Goal: Communication & Community: Answer question/provide support

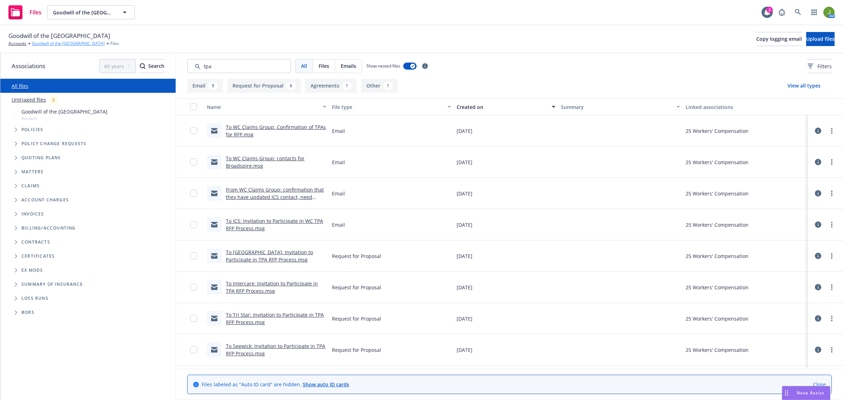
click at [39, 43] on link "Goodwill of the [GEOGRAPHIC_DATA]" at bounding box center [68, 43] width 73 height 6
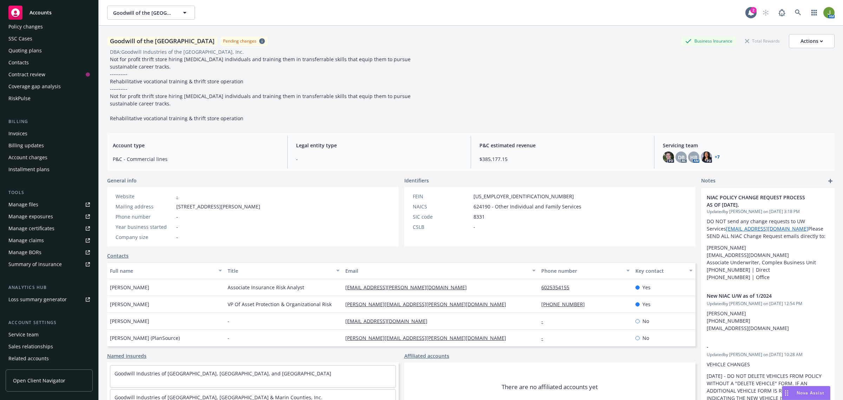
scroll to position [69, 0]
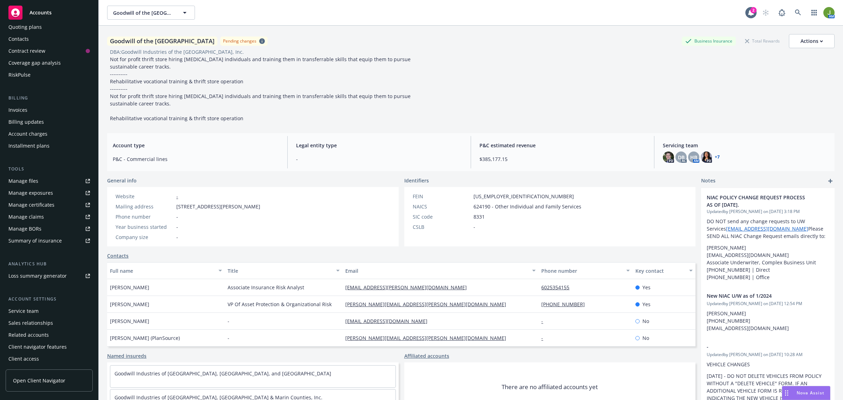
click at [31, 74] on div "RiskPulse" at bounding box center [49, 74] width 82 height 11
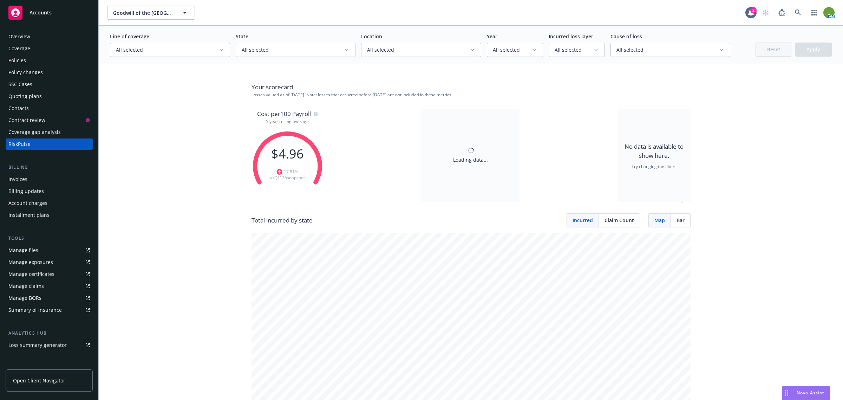
click at [192, 50] on span "All selected" at bounding box center [167, 49] width 103 height 7
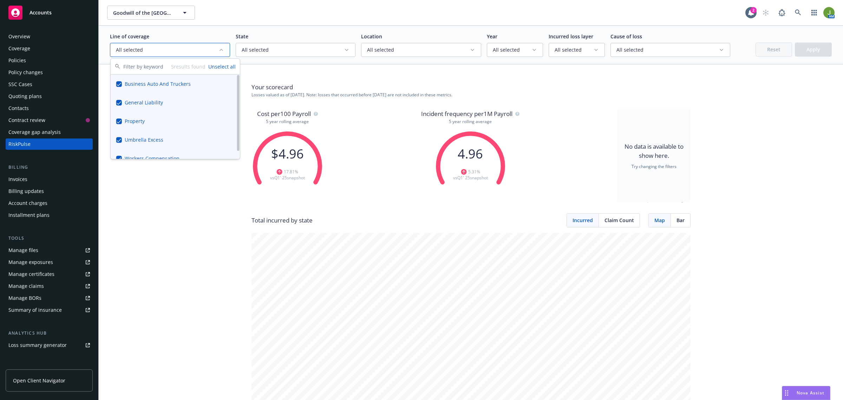
click at [120, 84] on button "Suggestions" at bounding box center [119, 84] width 6 height 6
click at [121, 103] on button "Suggestions" at bounding box center [119, 103] width 6 height 6
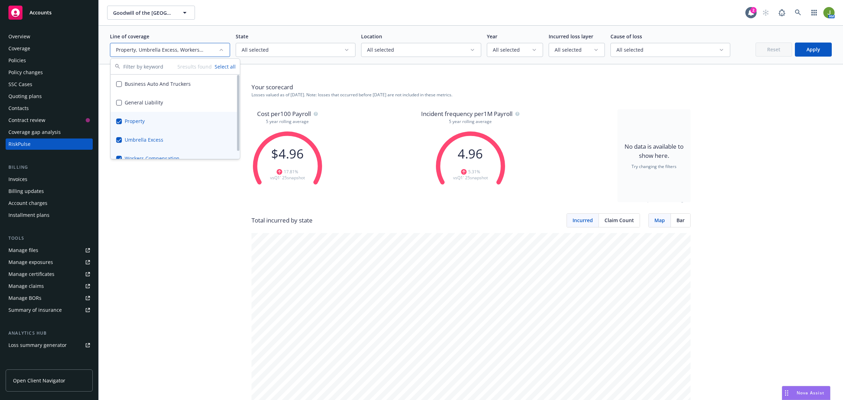
drag, startPoint x: 117, startPoint y: 120, endPoint x: 117, endPoint y: 136, distance: 16.2
click at [117, 120] on button "Suggestions" at bounding box center [119, 121] width 6 height 6
click at [117, 137] on button "Suggestions" at bounding box center [119, 140] width 6 height 6
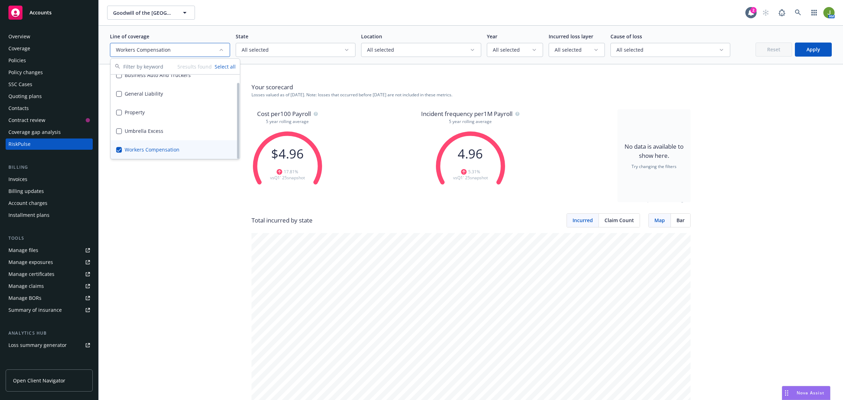
click at [116, 148] on button "Suggestions" at bounding box center [119, 150] width 6 height 6
click at [119, 149] on button "Suggestions" at bounding box center [119, 150] width 6 height 6
click at [120, 148] on button "Suggestions" at bounding box center [119, 150] width 6 height 6
click at [118, 84] on button "Suggestions" at bounding box center [119, 84] width 6 height 6
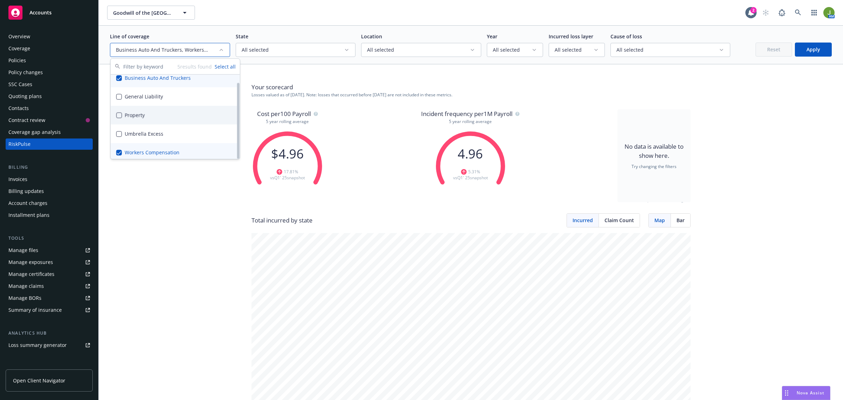
scroll to position [9, 0]
click at [120, 150] on button "Suggestions" at bounding box center [119, 150] width 6 height 6
click at [804, 50] on button "Apply" at bounding box center [813, 50] width 37 height 14
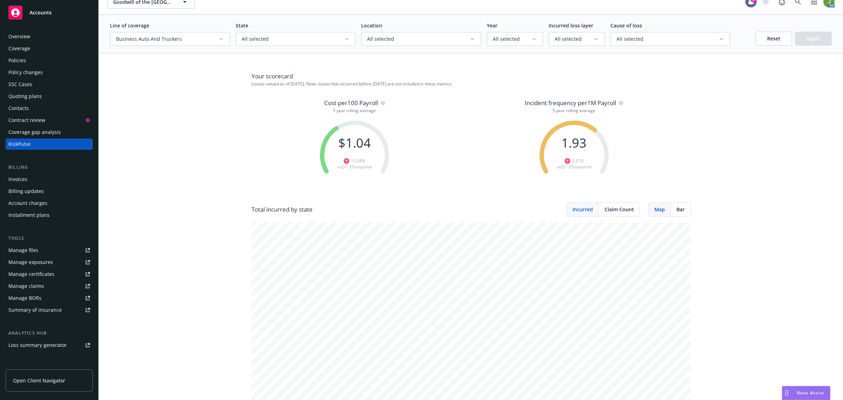
scroll to position [0, 0]
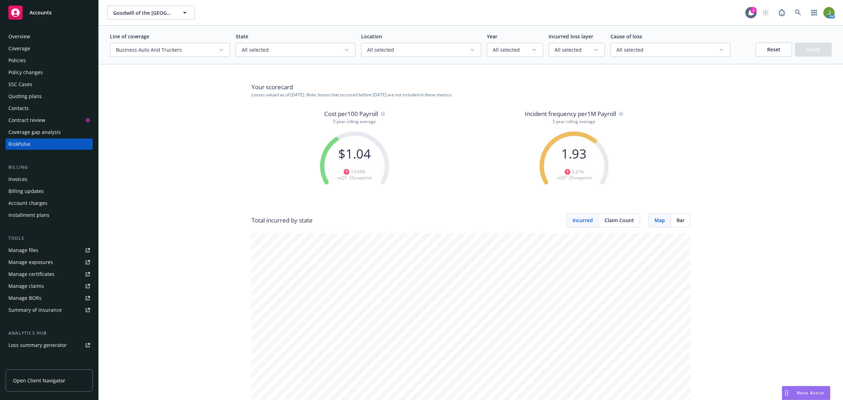
click at [511, 45] on button "All selected" at bounding box center [515, 50] width 56 height 14
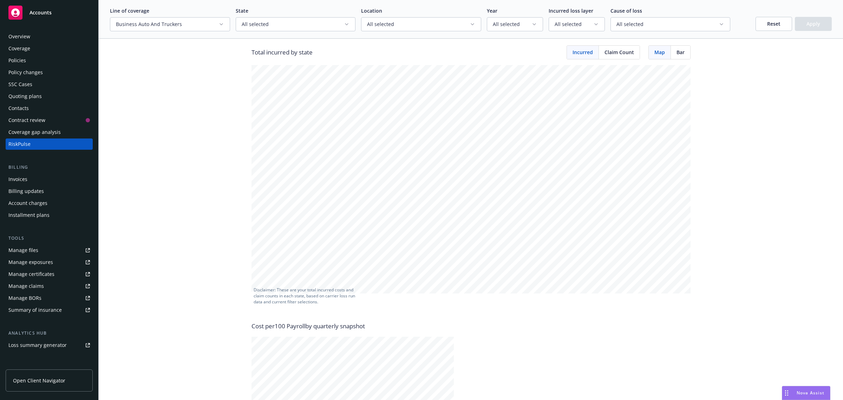
scroll to position [163, 0]
click at [162, 20] on button "Business Auto And Truckers" at bounding box center [170, 24] width 120 height 14
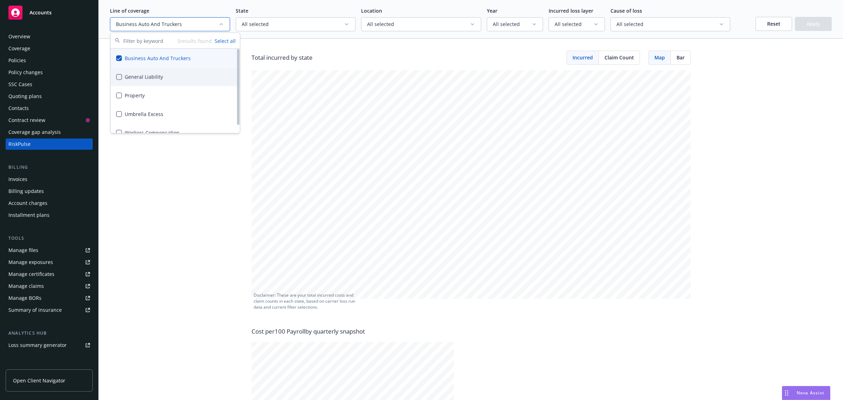
click at [120, 77] on button "Suggestions" at bounding box center [119, 77] width 6 height 6
click at [120, 97] on button "Suggestions" at bounding box center [119, 95] width 6 height 6
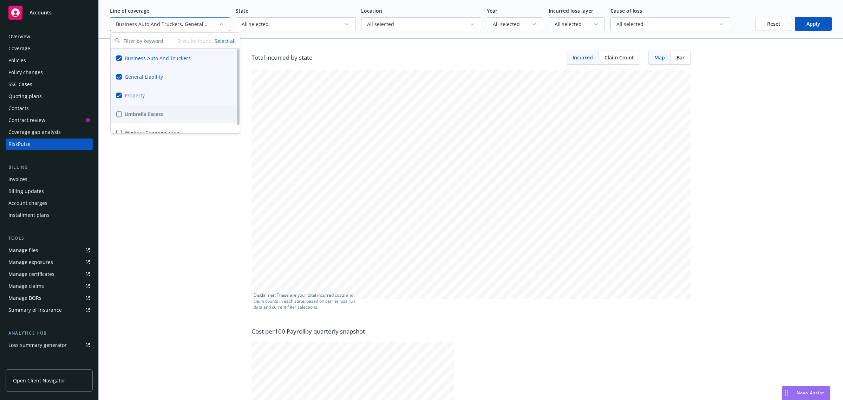
click at [121, 112] on button "Suggestions" at bounding box center [119, 114] width 6 height 6
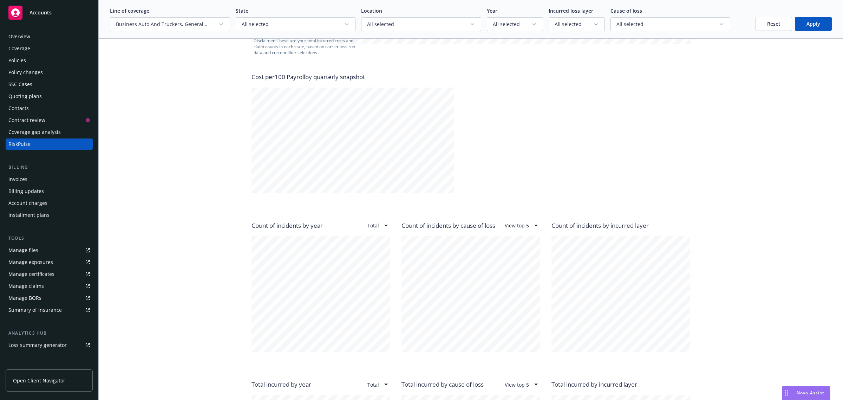
scroll to position [426, 0]
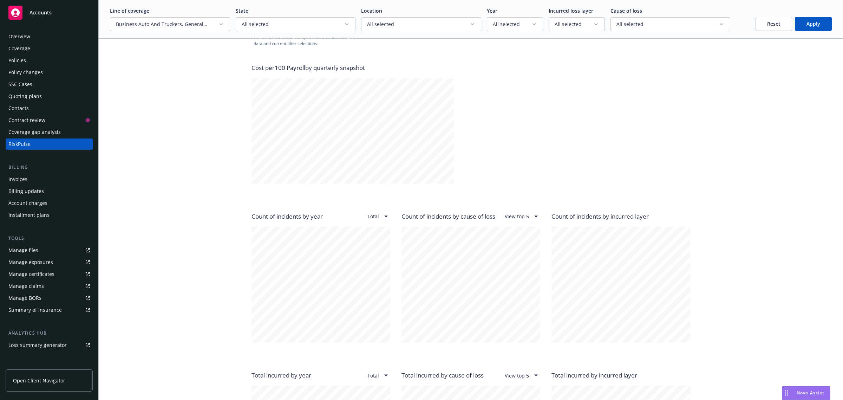
click at [808, 20] on button "Apply" at bounding box center [813, 24] width 37 height 14
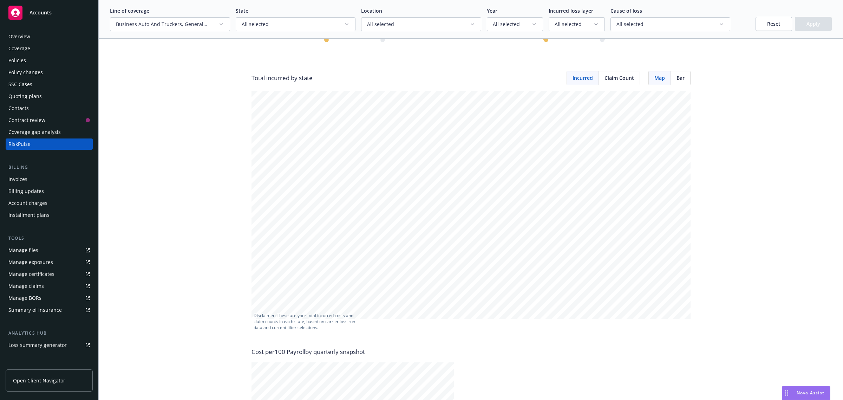
scroll to position [186, 0]
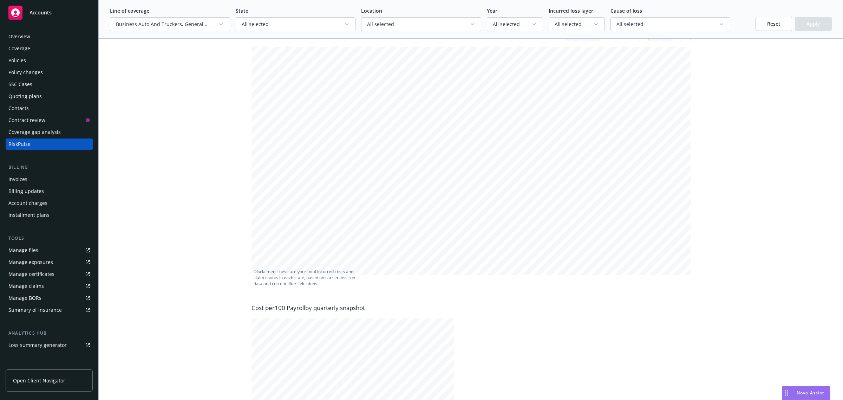
click at [219, 27] on icon "button" at bounding box center [222, 24] width 6 height 6
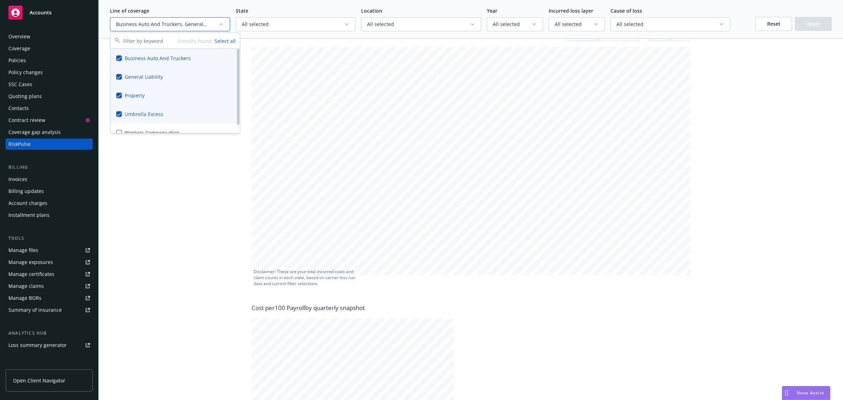
click at [119, 113] on button "Suggestions" at bounding box center [119, 114] width 6 height 6
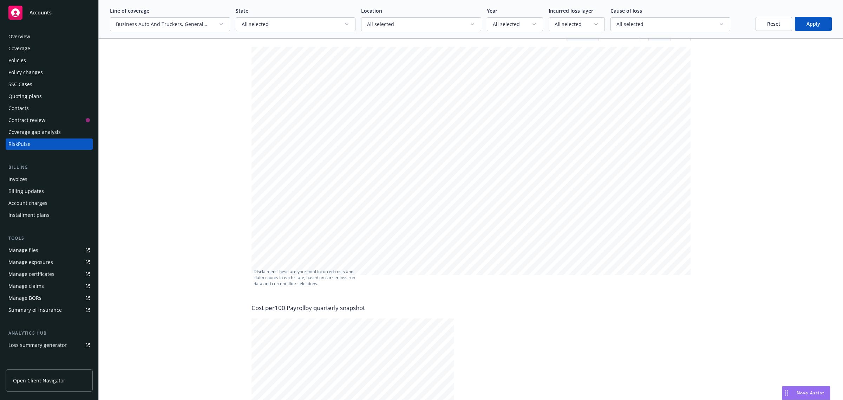
click at [801, 27] on button "Apply" at bounding box center [813, 24] width 37 height 14
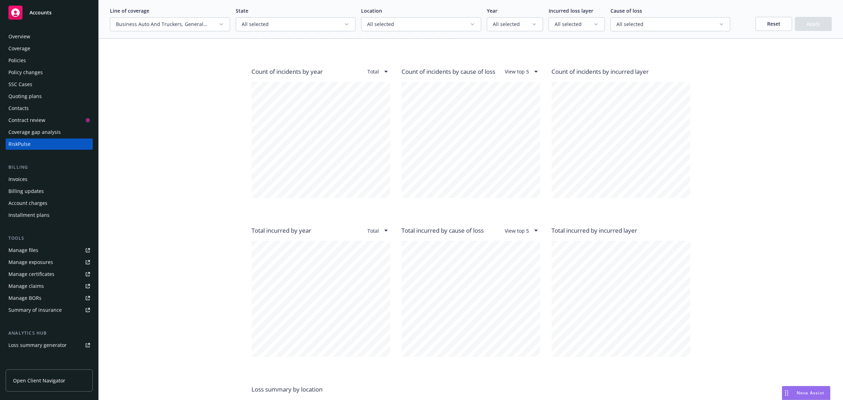
scroll to position [582, 0]
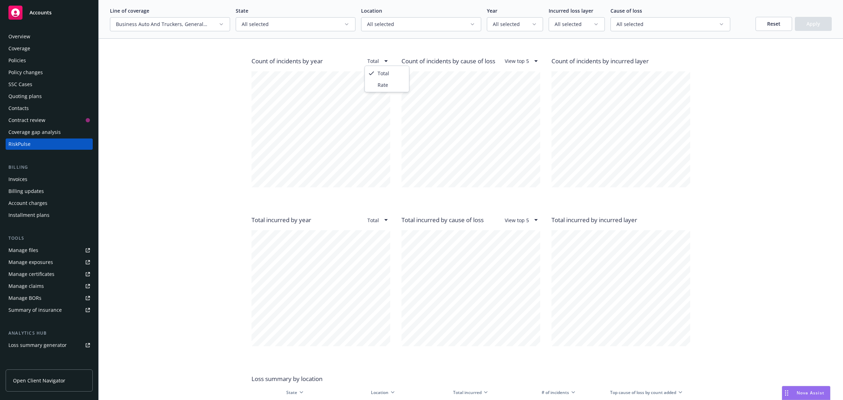
click at [384, 60] on html "Accounts Overview Coverage Policies Policy changes SSC Cases Quoting plans Cont…" at bounding box center [421, 200] width 843 height 400
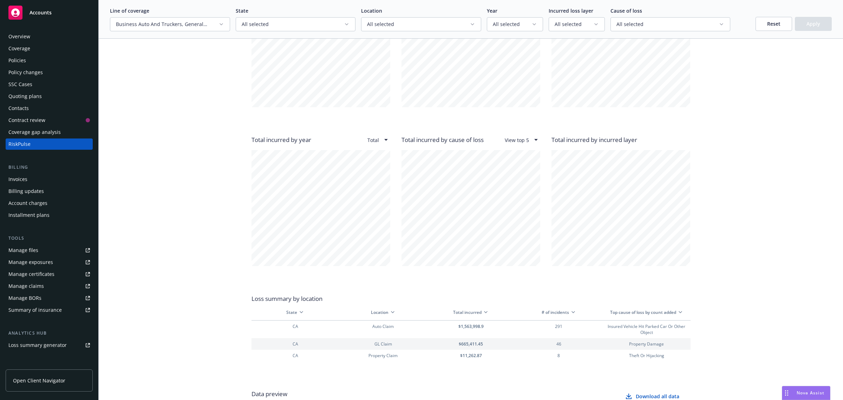
scroll to position [669, 0]
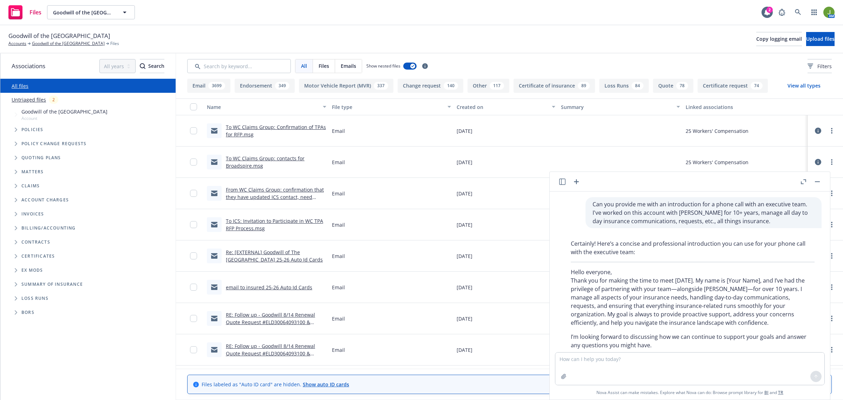
scroll to position [37, 0]
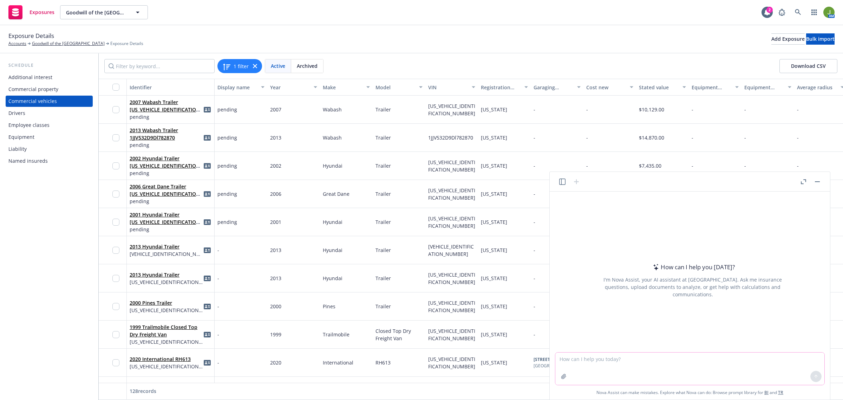
click at [668, 371] on textarea at bounding box center [690, 368] width 269 height 32
click at [559, 182] on button "button" at bounding box center [562, 181] width 8 height 8
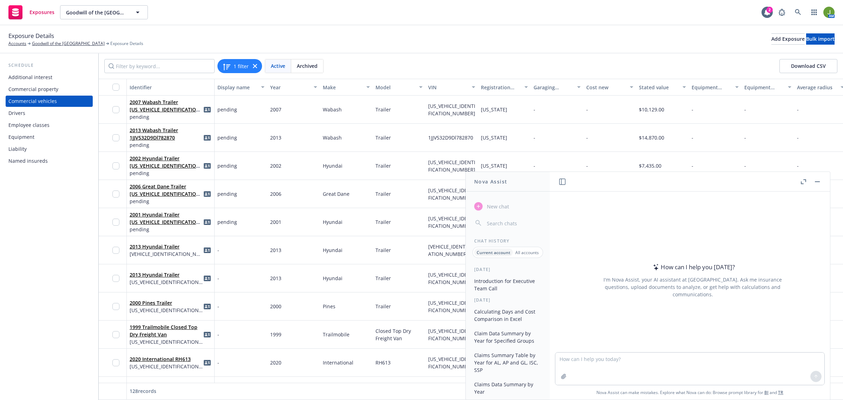
click at [494, 286] on button "Introduction for Executive Team Call" at bounding box center [508, 284] width 73 height 19
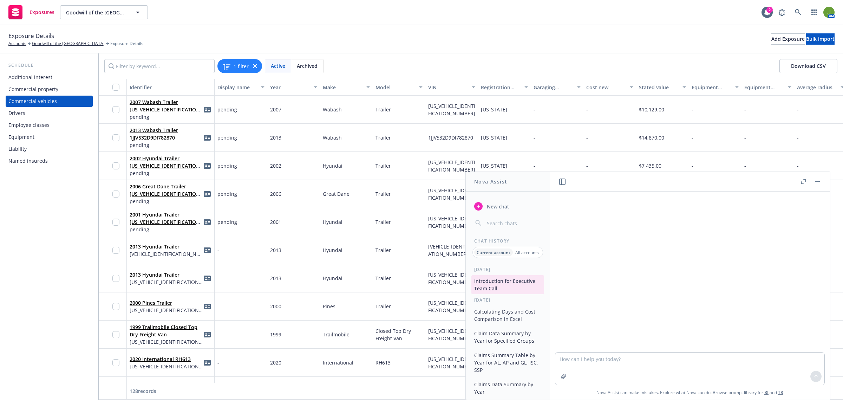
scroll to position [14, 0]
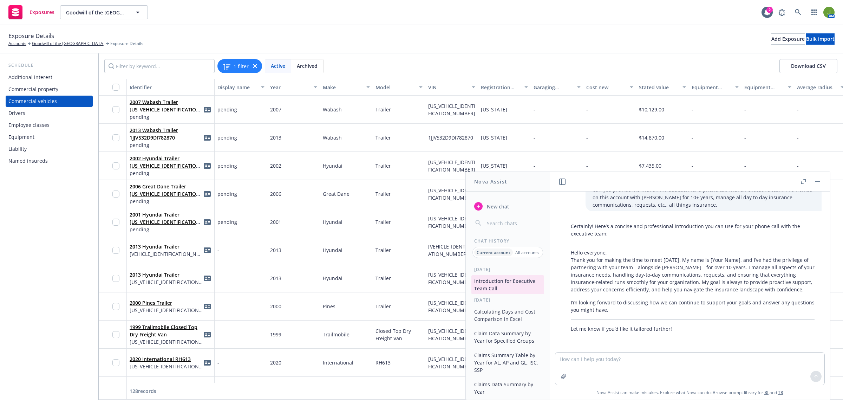
type textarea "My name is Jenn Hyland. I’ve been with Newfront for 7 years and worked with Goo…"
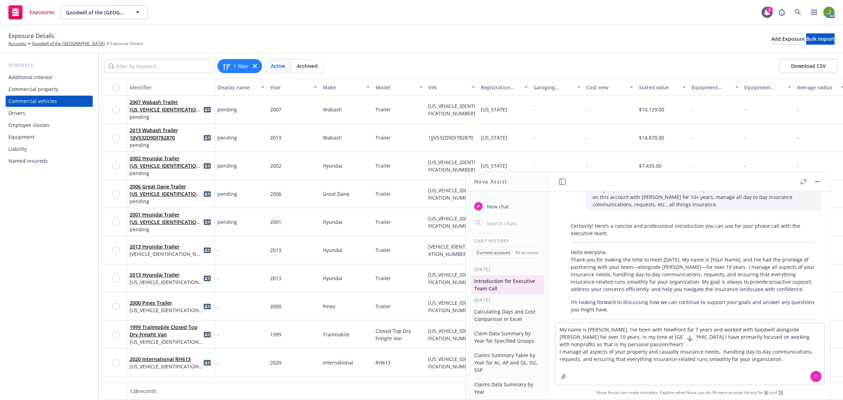
click at [557, 329] on textarea "My name is Jenn Hyland. I’ve been with Newfront for 7 years and worked with Goo…" at bounding box center [690, 354] width 269 height 62
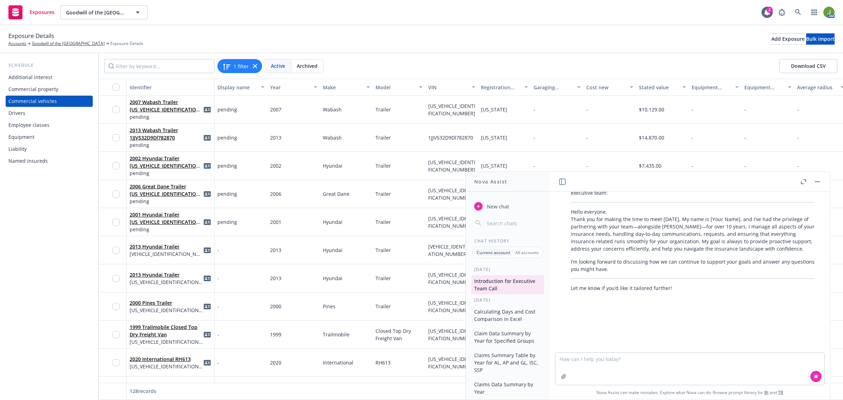
scroll to position [76, 0]
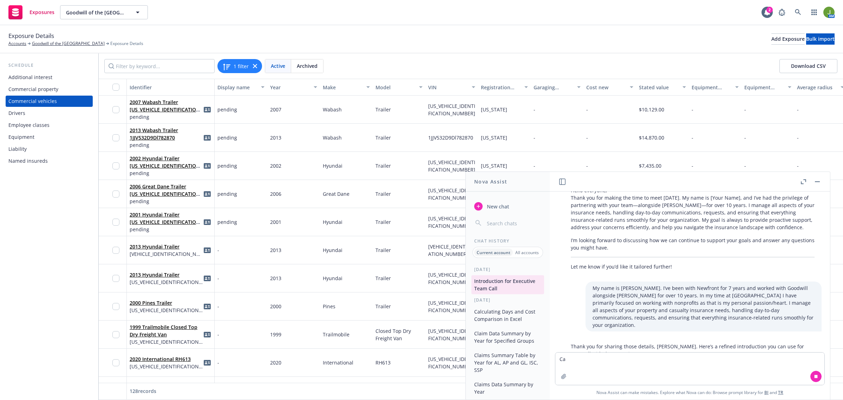
type textarea "C"
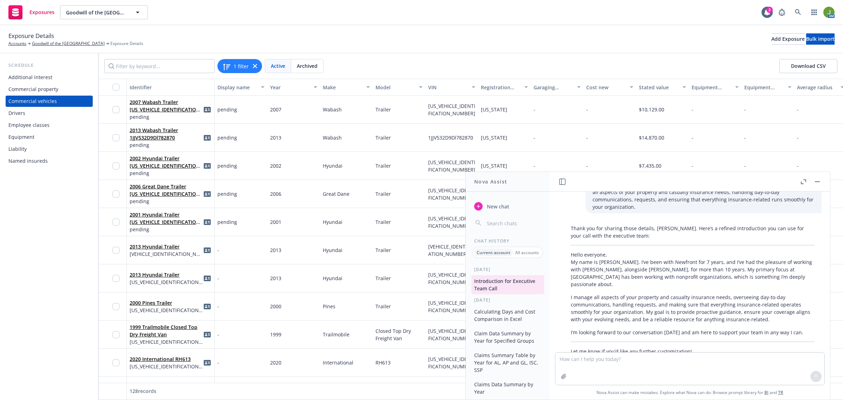
scroll to position [202, 0]
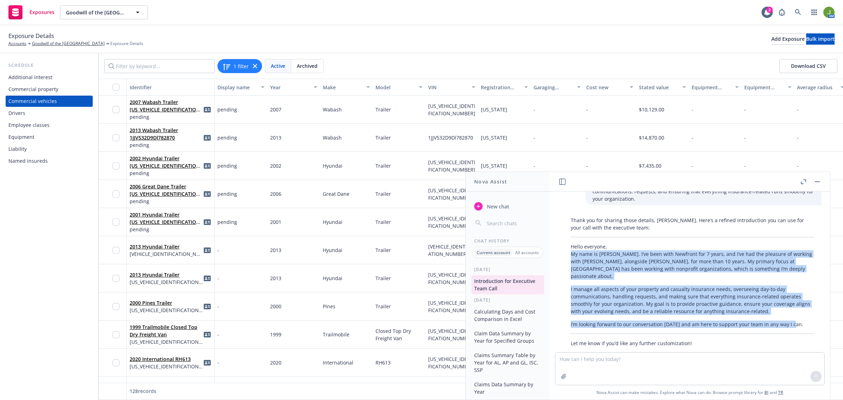
drag, startPoint x: 571, startPoint y: 247, endPoint x: 791, endPoint y: 308, distance: 227.5
click at [791, 308] on div "Thank you for sharing those details, Jenn. Here’s a refined introduction you ca…" at bounding box center [693, 282] width 258 height 136
copy div "My name is Jenn Hyland. I’ve been with Newfront for 7 years, and I’ve had the p…"
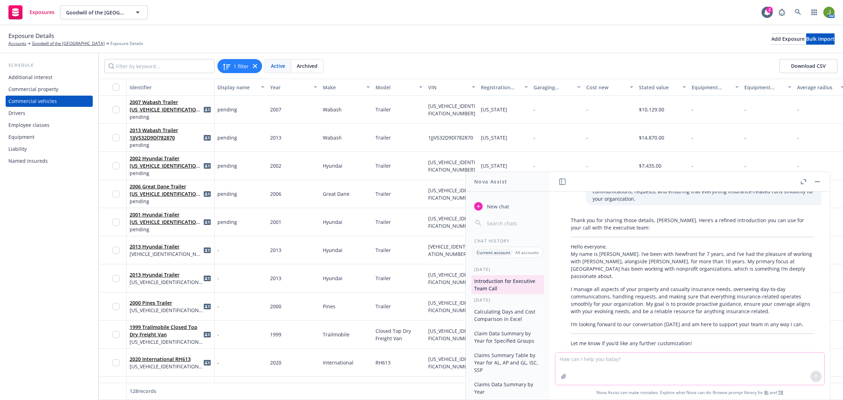
click at [608, 365] on textarea at bounding box center [690, 368] width 269 height 32
type textarea "Can you add my experience in the industry as well? I've been working in insuran…"
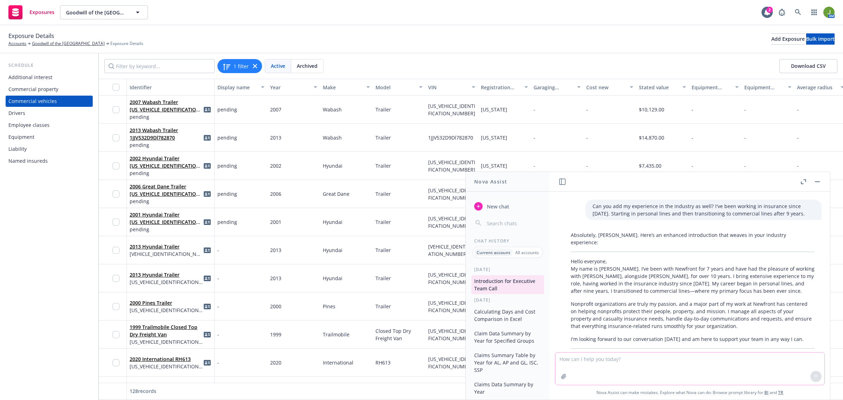
scroll to position [368, 0]
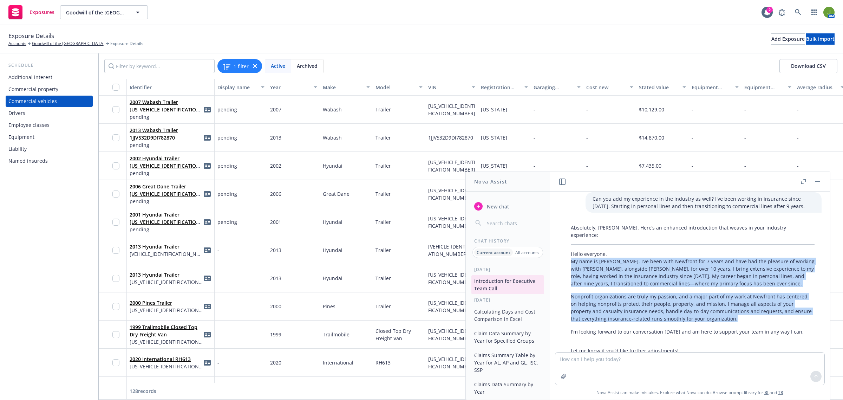
drag, startPoint x: 572, startPoint y: 238, endPoint x: 724, endPoint y: 300, distance: 164.9
click at [724, 300] on div "Absolutely, Jenn. Here’s an enhanced introduction that weaves in your industry …" at bounding box center [693, 289] width 258 height 136
copy div "My name is Jenn Hyland. I’ve been with Newfront for 7 years and have had the pl…"
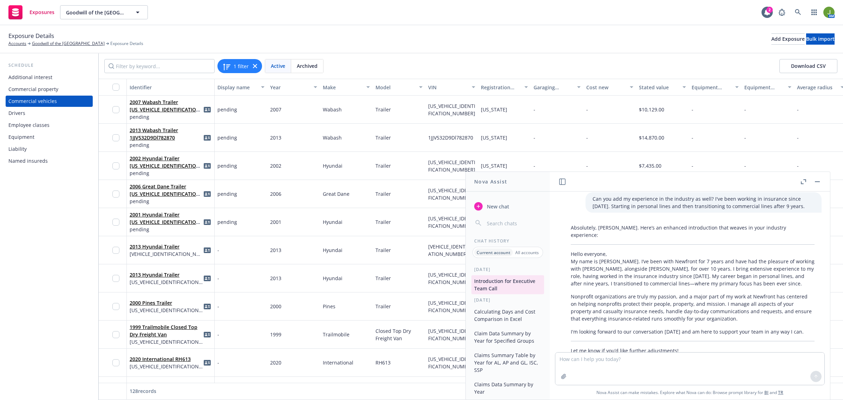
click at [568, 232] on div "Absolutely, Jenn. Here’s an enhanced introduction that weaves in your industry …" at bounding box center [693, 289] width 258 height 136
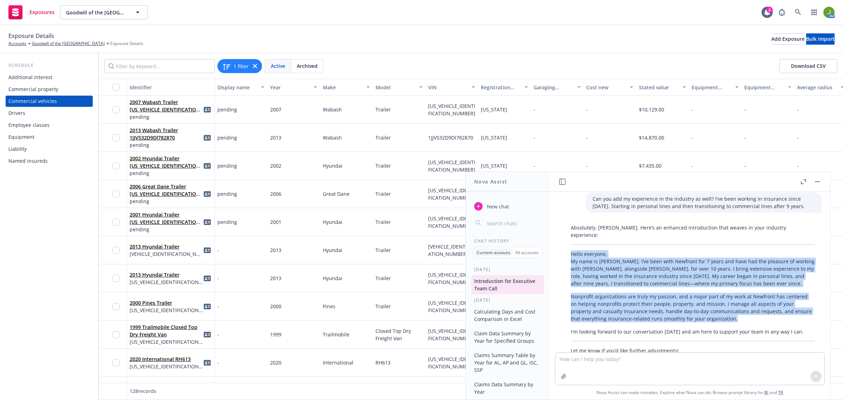
drag, startPoint x: 571, startPoint y: 232, endPoint x: 738, endPoint y: 296, distance: 178.9
click at [738, 296] on div "Absolutely, Jenn. Here’s an enhanced introduction that weaves in your industry …" at bounding box center [693, 289] width 258 height 136
copy div "Hello everyone, My name is Jenn Hyland. I’ve been with Newfront for 7 years and…"
